Goal: Transaction & Acquisition: Purchase product/service

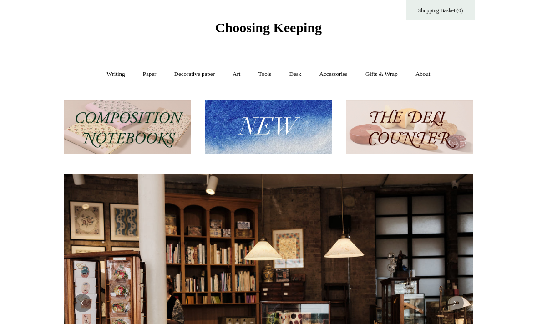
scroll to position [15, 0]
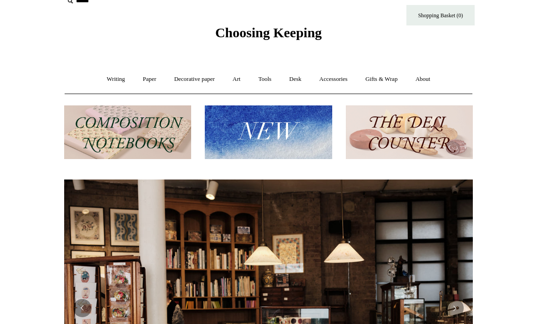
click at [101, 130] on img at bounding box center [127, 133] width 127 height 54
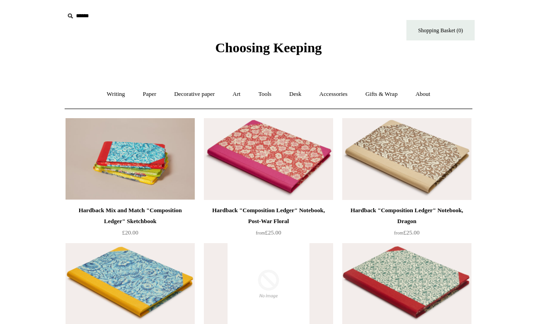
click at [110, 101] on link "Writing +" at bounding box center [116, 94] width 35 height 24
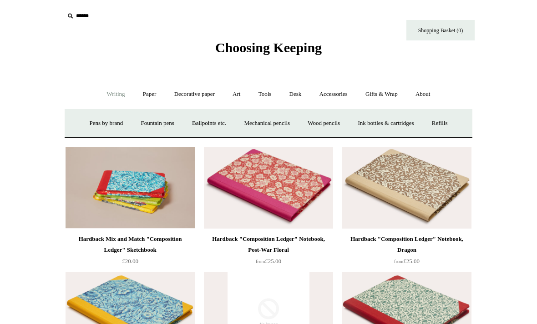
click at [204, 124] on link "Ballpoints etc. +" at bounding box center [209, 124] width 51 height 24
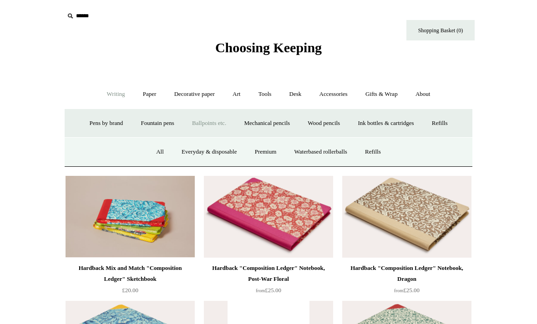
click at [200, 151] on link "Everyday & disposable" at bounding box center [208, 152] width 71 height 24
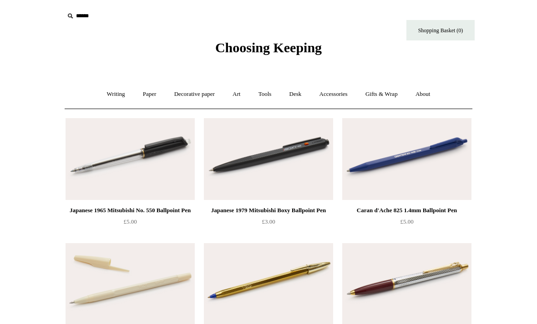
click at [107, 91] on link "Writing +" at bounding box center [116, 94] width 35 height 24
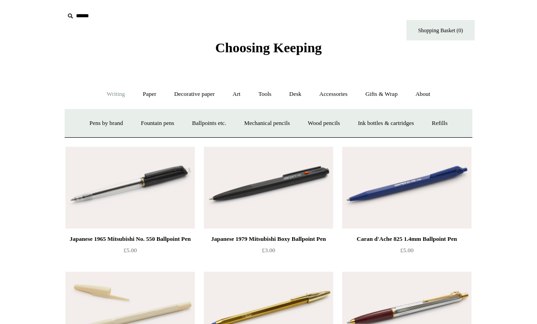
click at [135, 85] on link "Paper +" at bounding box center [150, 94] width 30 height 24
click at [134, 122] on link "Notebooks +" at bounding box center [141, 124] width 42 height 24
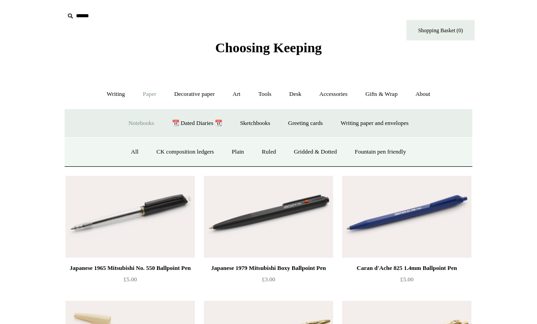
click at [230, 147] on link "Plain" at bounding box center [237, 152] width 29 height 24
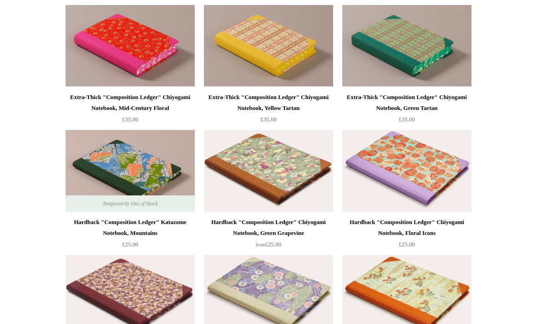
scroll to position [1616, 0]
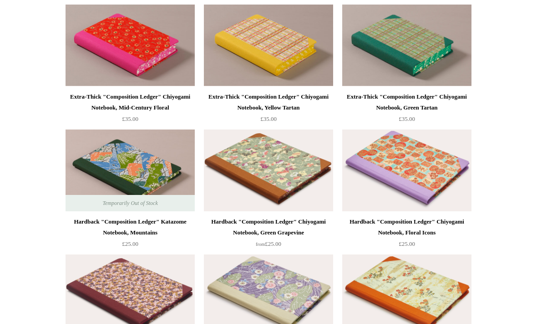
click at [235, 41] on img at bounding box center [268, 46] width 129 height 82
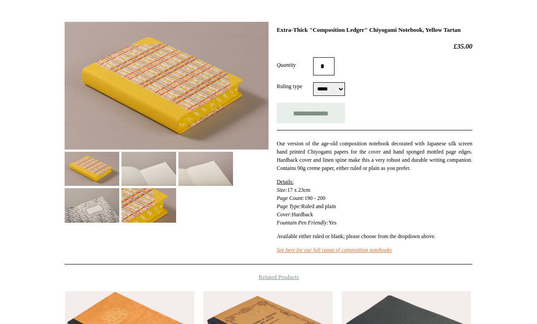
click at [128, 172] on img at bounding box center [149, 169] width 55 height 34
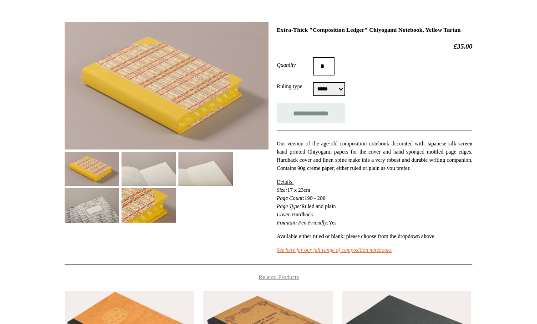
scroll to position [118, 0]
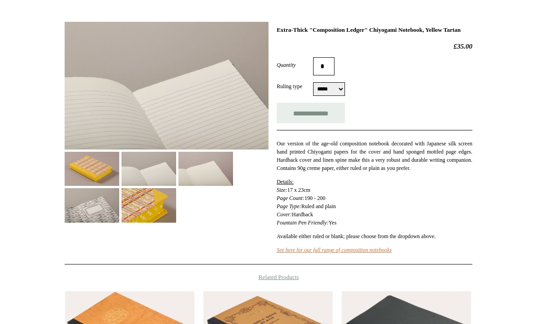
click at [191, 163] on img at bounding box center [205, 169] width 55 height 34
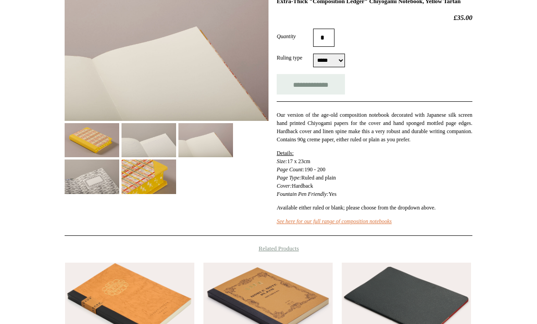
click at [334, 64] on select "***** *****" at bounding box center [329, 61] width 32 height 14
select select "*****"
